Goal: Task Accomplishment & Management: Complete application form

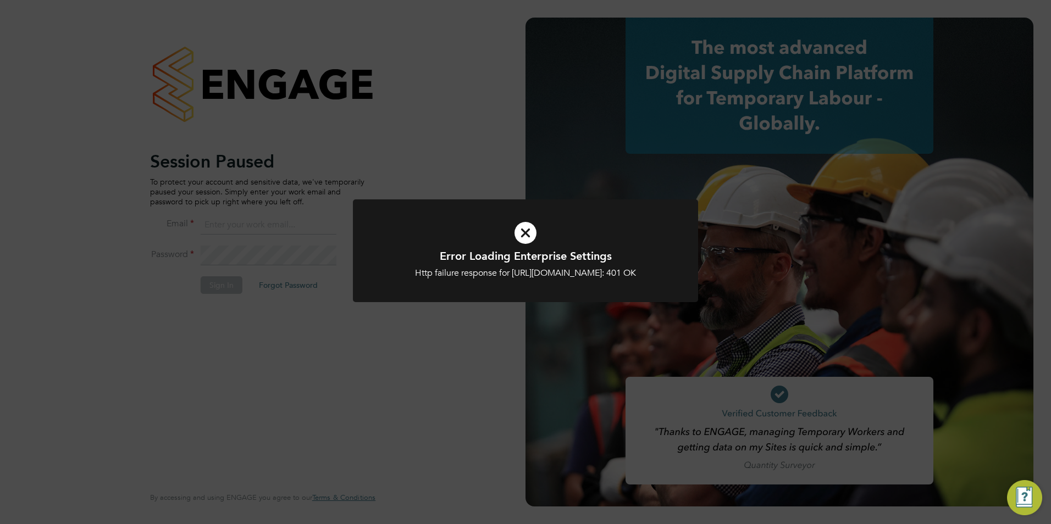
type input "[EMAIL_ADDRESS][DOMAIN_NAME]"
click at [541, 232] on icon at bounding box center [525, 233] width 286 height 43
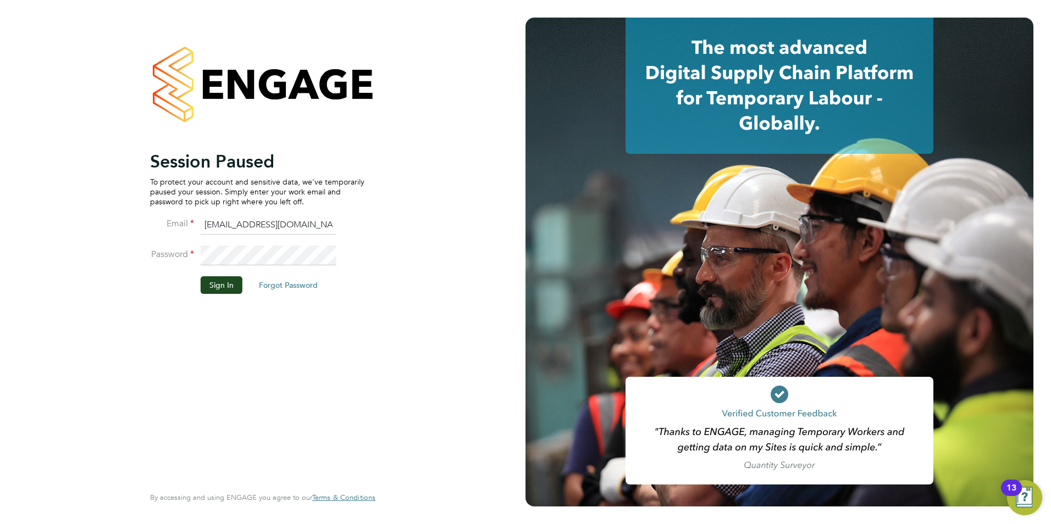
drag, startPoint x: 536, startPoint y: 231, endPoint x: 529, endPoint y: 232, distance: 6.6
click at [534, 232] on icon at bounding box center [525, 233] width 286 height 43
drag, startPoint x: 529, startPoint y: 232, endPoint x: 371, endPoint y: 240, distance: 158.4
click at [523, 233] on app-barbie "Session Paused To protect your account and sensitive data, we've temporarily pa…" at bounding box center [525, 262] width 1051 height 524
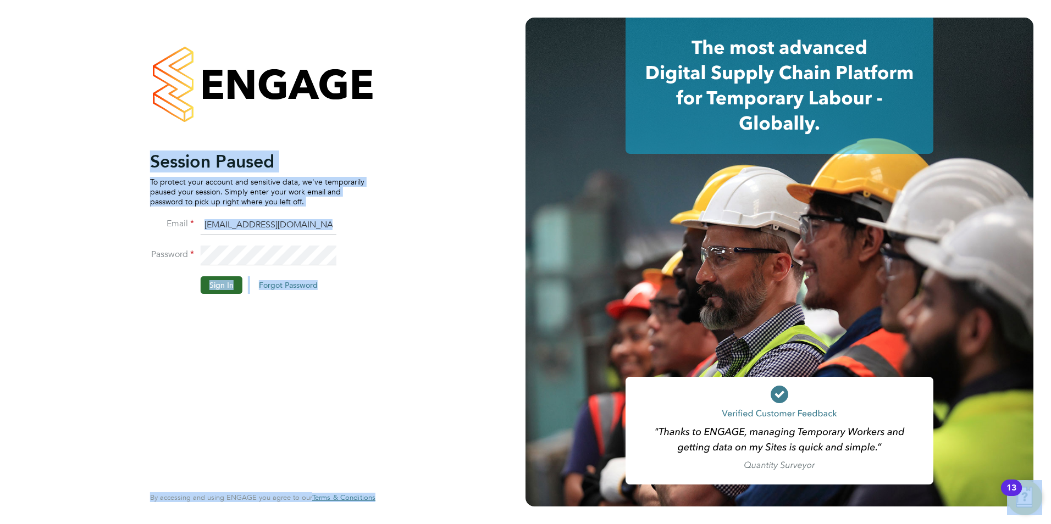
click at [230, 295] on li "Sign In Forgot Password" at bounding box center [257, 290] width 214 height 29
click at [224, 286] on button "Sign In" at bounding box center [222, 285] width 42 height 18
